Goal: Information Seeking & Learning: Check status

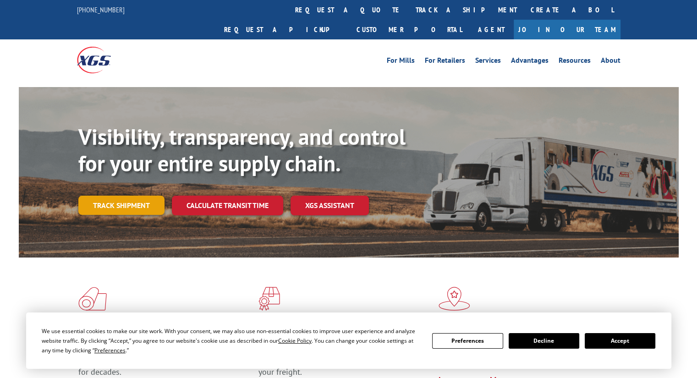
click at [138, 196] on link "Track shipment" at bounding box center [121, 205] width 86 height 19
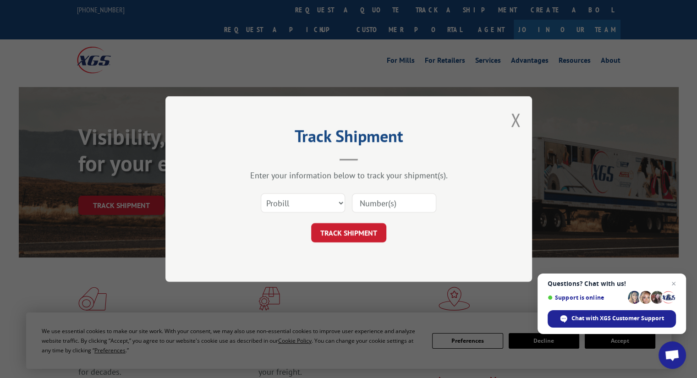
paste input "31581933"
type input "31581933"
click at [359, 229] on button "TRACK SHIPMENT" at bounding box center [348, 232] width 75 height 19
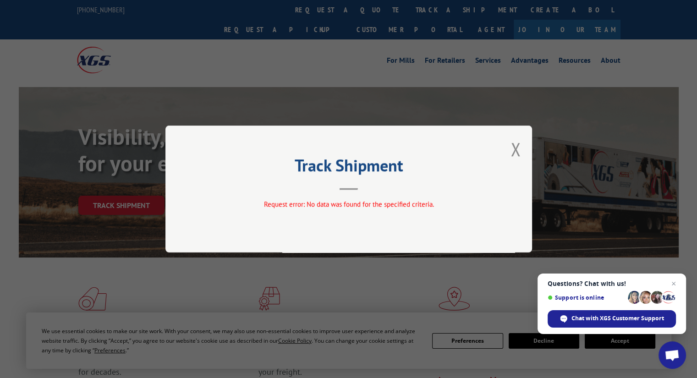
click at [514, 150] on button "Close modal" at bounding box center [515, 149] width 10 height 24
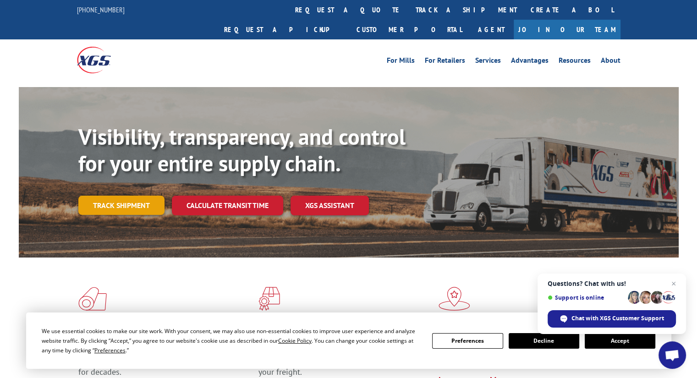
click at [131, 196] on link "Track shipment" at bounding box center [121, 205] width 86 height 19
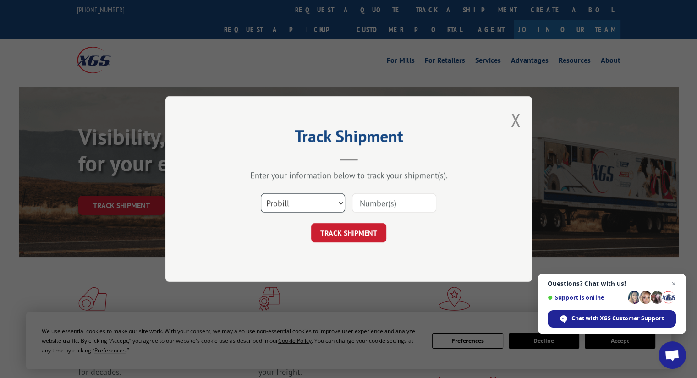
click at [279, 200] on select "Select category... Probill BOL PO" at bounding box center [303, 202] width 84 height 19
select select "bol"
click at [261, 193] on select "Select category... Probill BOL PO" at bounding box center [303, 202] width 84 height 19
paste input "31581933"
type input "31581933"
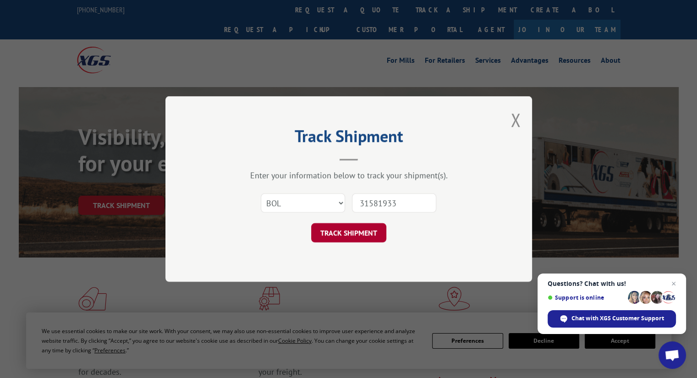
click at [372, 230] on button "TRACK SHIPMENT" at bounding box center [348, 232] width 75 height 19
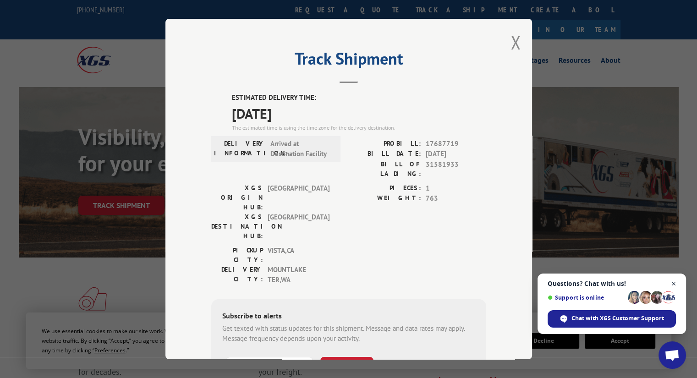
click at [676, 282] on span "Close chat" at bounding box center [673, 283] width 11 height 11
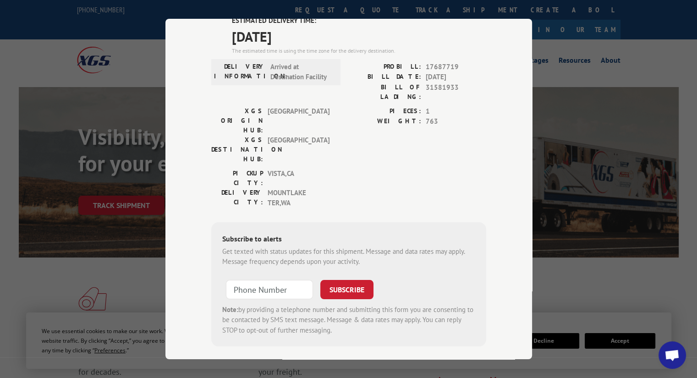
scroll to position [82, 0]
